Goal: Transaction & Acquisition: Purchase product/service

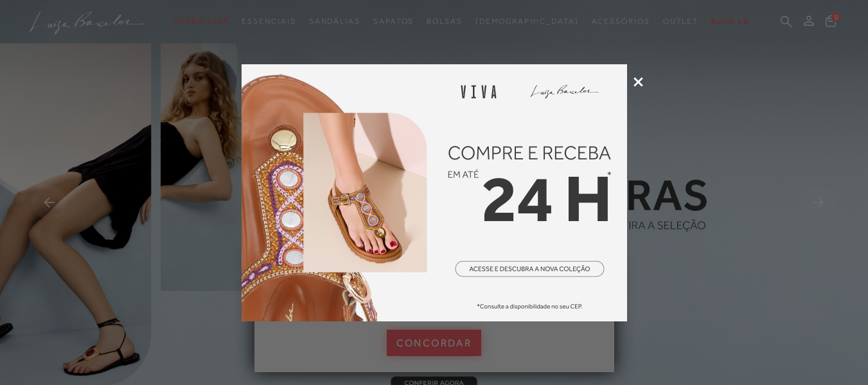
click at [544, 269] on img at bounding box center [435, 192] width 386 height 257
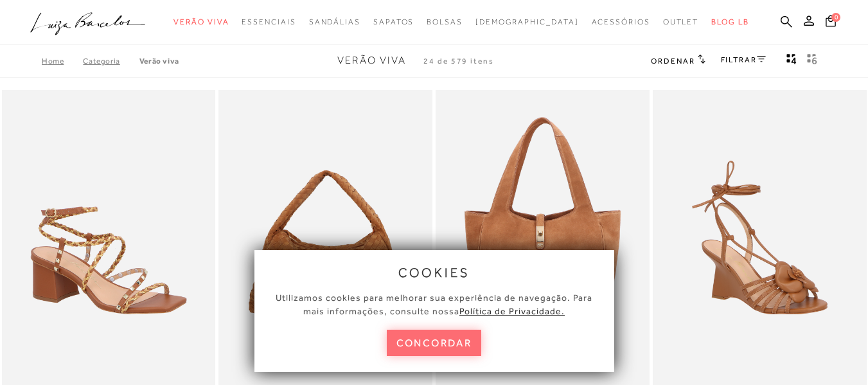
click at [444, 345] on button "concordar" at bounding box center [434, 343] width 95 height 26
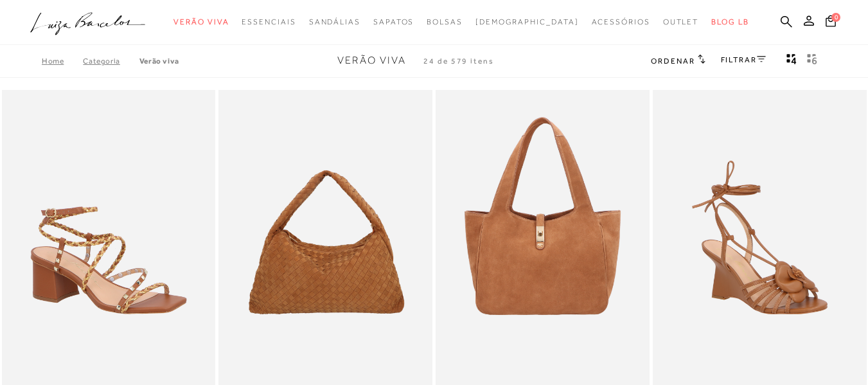
click at [763, 60] on icon at bounding box center [761, 59] width 9 height 6
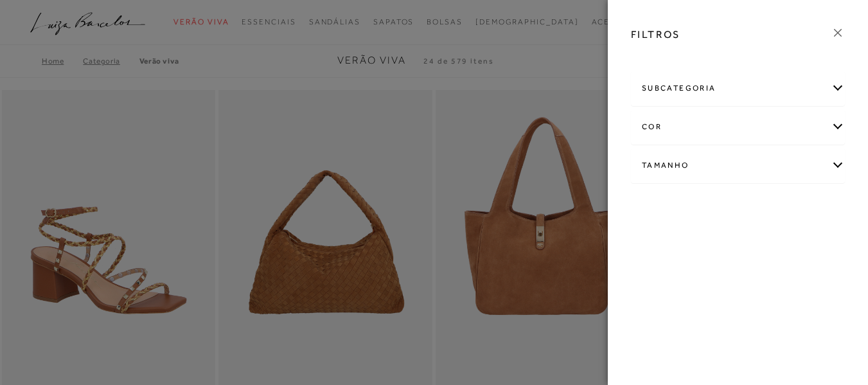
click at [748, 168] on div "Tamanho" at bounding box center [738, 165] width 213 height 34
click at [669, 299] on link "Ver mais..." at bounding box center [666, 297] width 35 height 10
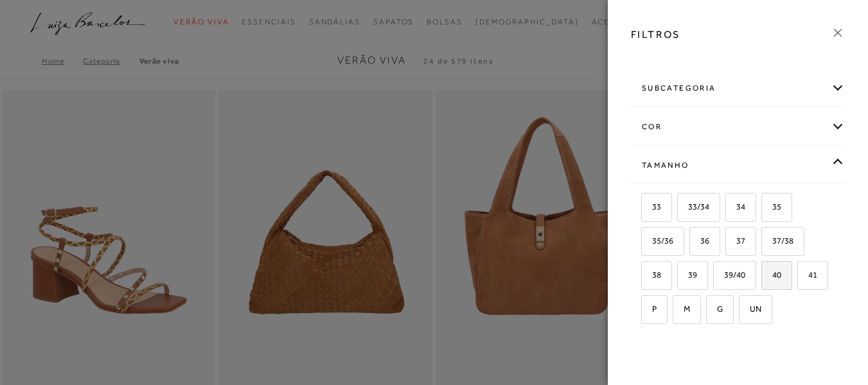
click at [780, 271] on span "40" at bounding box center [772, 275] width 19 height 10
click at [773, 271] on input "40" at bounding box center [766, 277] width 13 height 13
checkbox input "true"
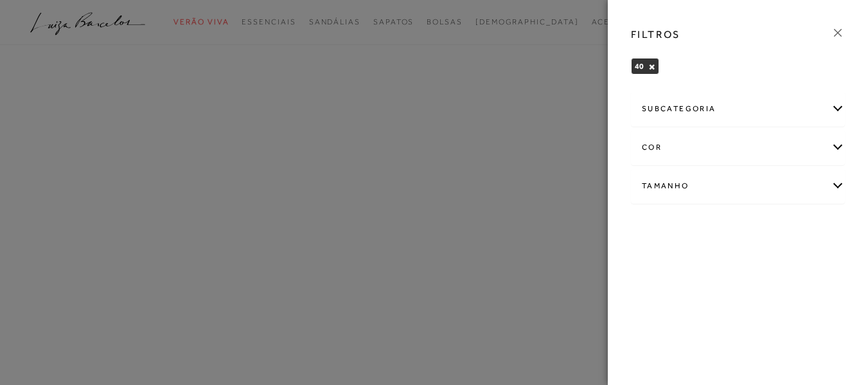
click at [840, 35] on icon at bounding box center [838, 33] width 14 height 14
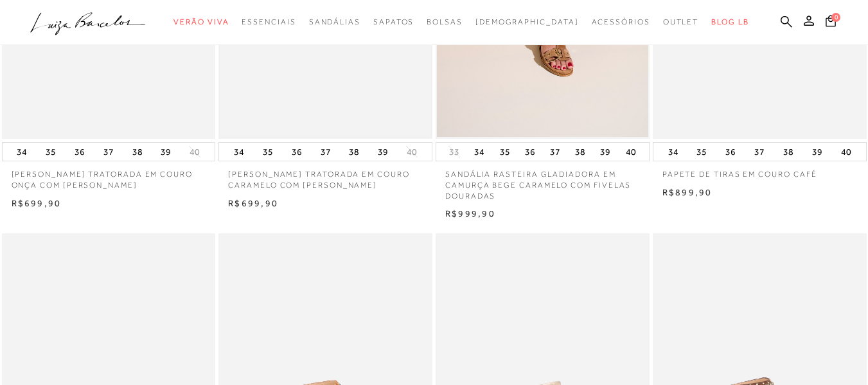
scroll to position [707, 0]
